Goal: Task Accomplishment & Management: Complete application form

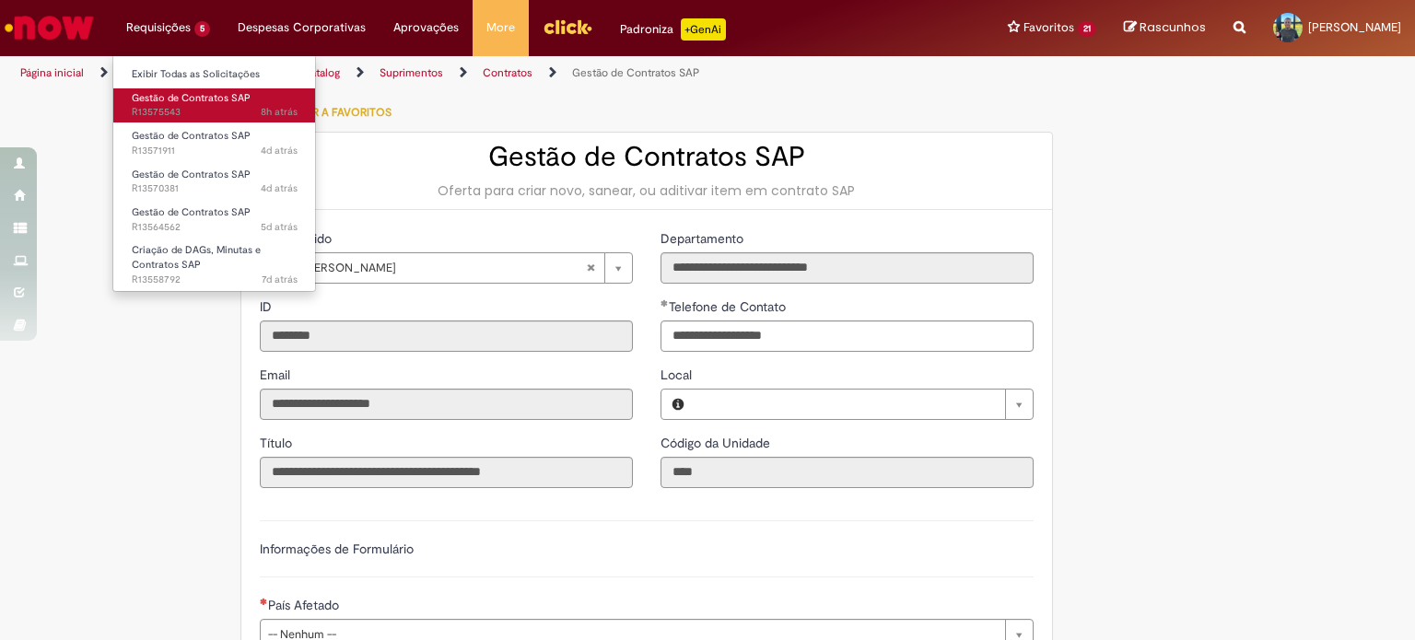
type input "**********"
click at [206, 108] on span "8h atrás 8 horas atrás R13575543" at bounding box center [215, 112] width 166 height 15
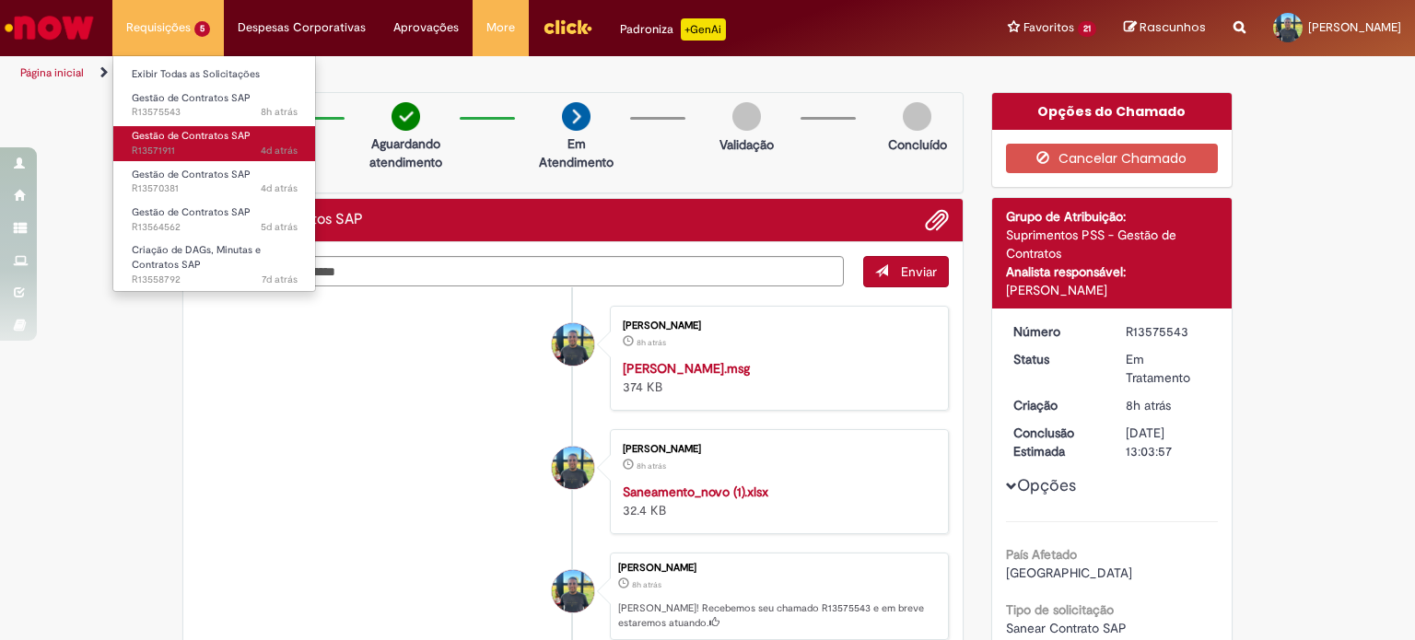
click at [235, 155] on span "4d atrás 4 dias atrás R13571911" at bounding box center [215, 151] width 166 height 15
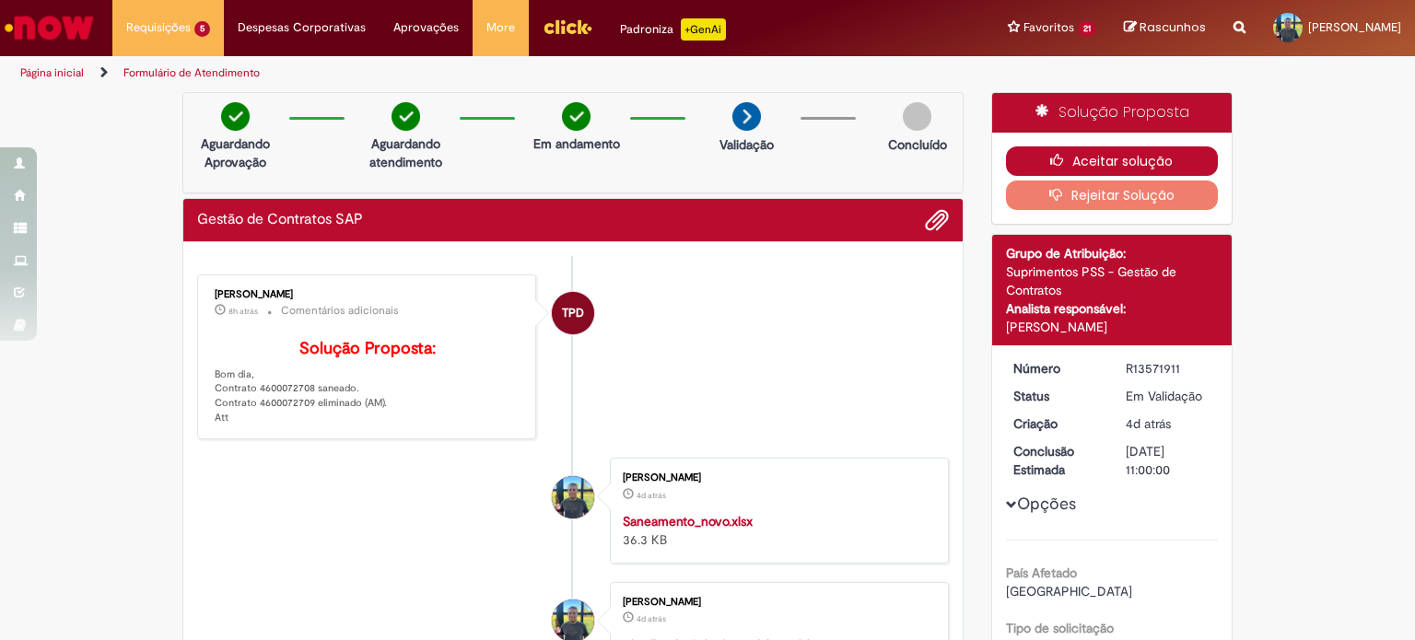
click at [1064, 151] on button "Aceitar solução" at bounding box center [1112, 160] width 213 height 29
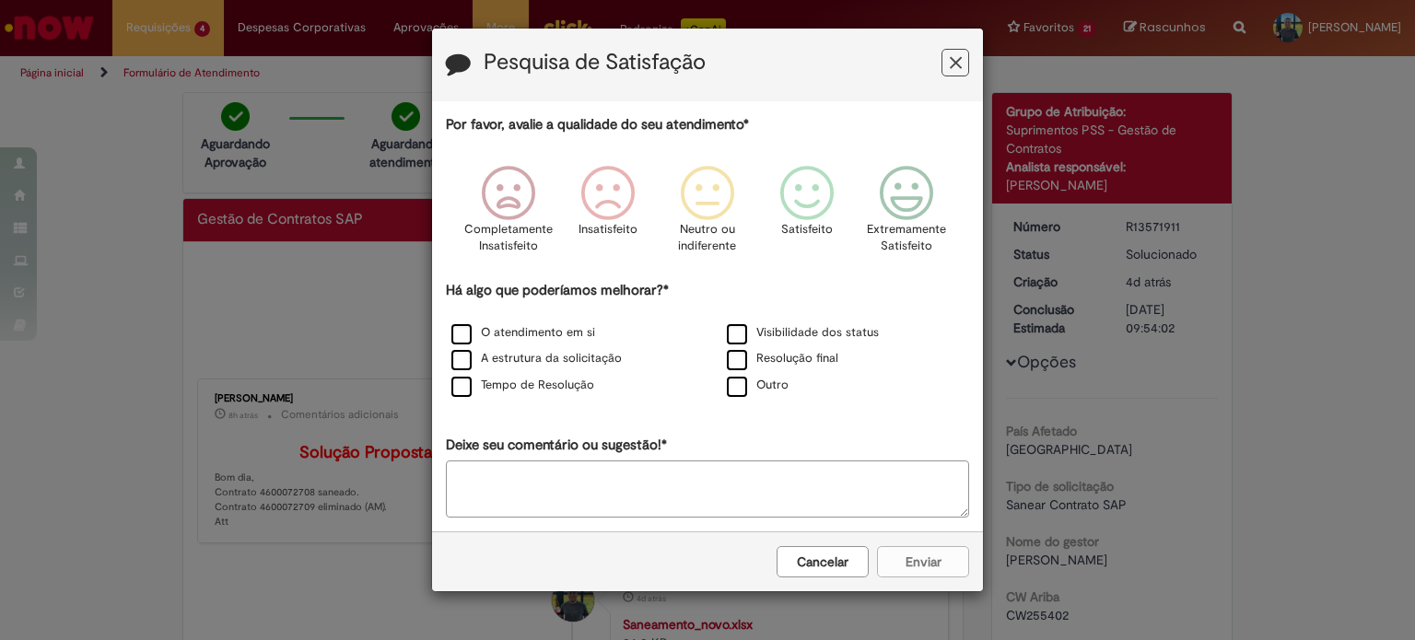
click at [954, 78] on h3 "Pesquisa de Satisfação" at bounding box center [707, 65] width 523 height 29
drag, startPoint x: 954, startPoint y: 78, endPoint x: 927, endPoint y: 117, distance: 47.5
click at [952, 80] on div "Pesquisa de Satisfação" at bounding box center [707, 65] width 551 height 73
click at [911, 202] on icon "Feedback" at bounding box center [906, 193] width 69 height 55
click at [798, 333] on label "Visibilidade dos status" at bounding box center [803, 333] width 152 height 18
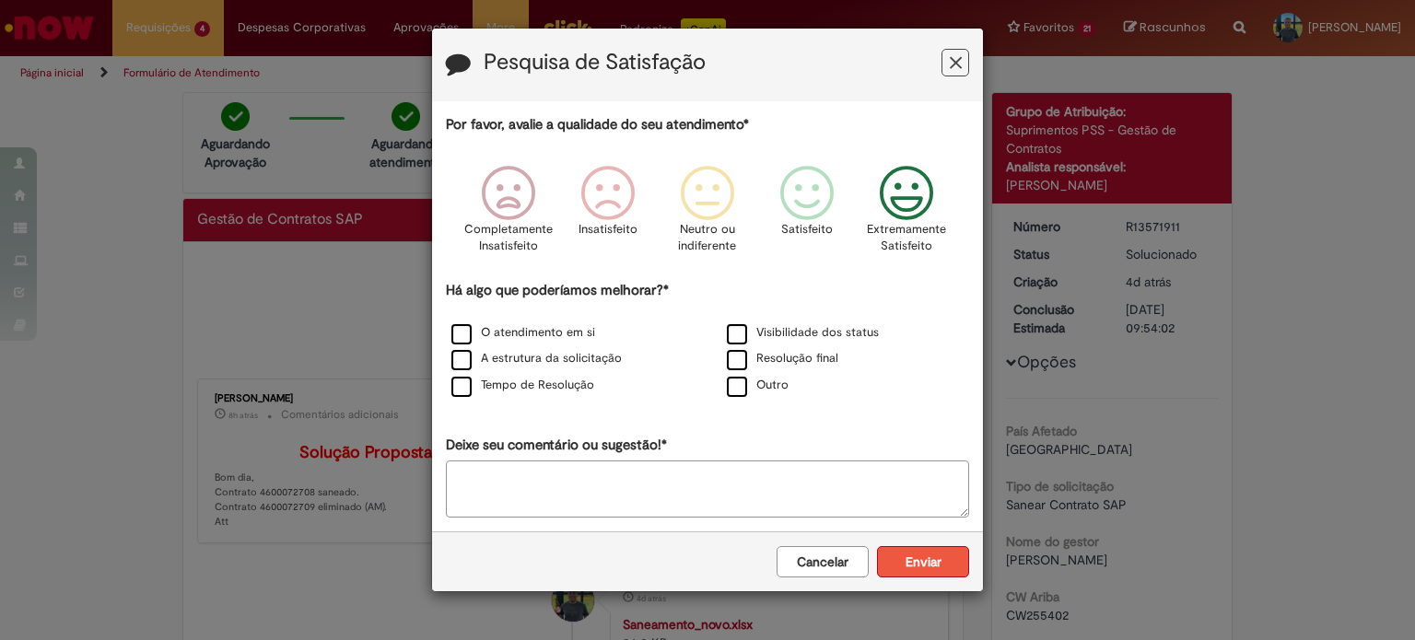
click at [939, 563] on button "Enviar" at bounding box center [923, 561] width 92 height 31
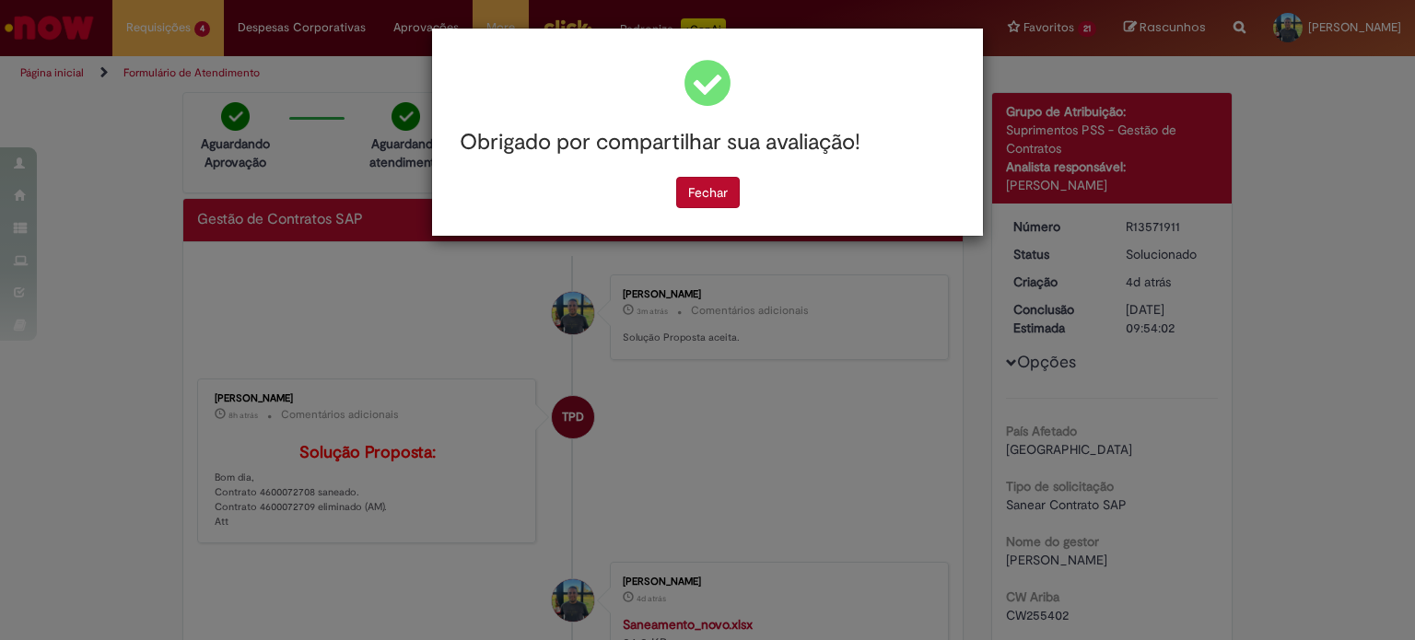
click at [952, 62] on div "Feedback" at bounding box center [707, 82] width 523 height 53
click at [720, 193] on button "Fechar" at bounding box center [708, 192] width 64 height 31
